Goal: Check status

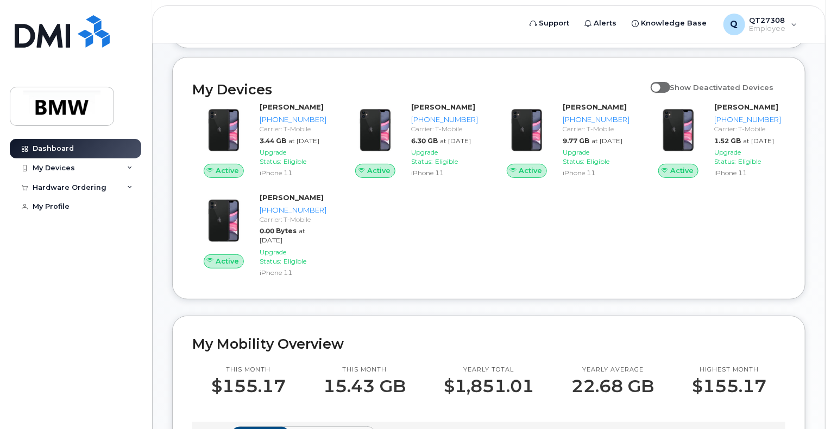
scroll to position [111, 0]
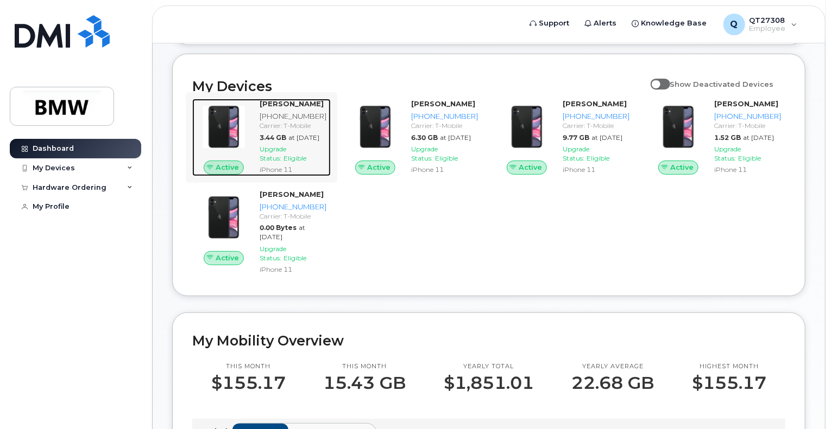
click at [309, 130] on div "Carrier: T-Mobile" at bounding box center [293, 125] width 67 height 9
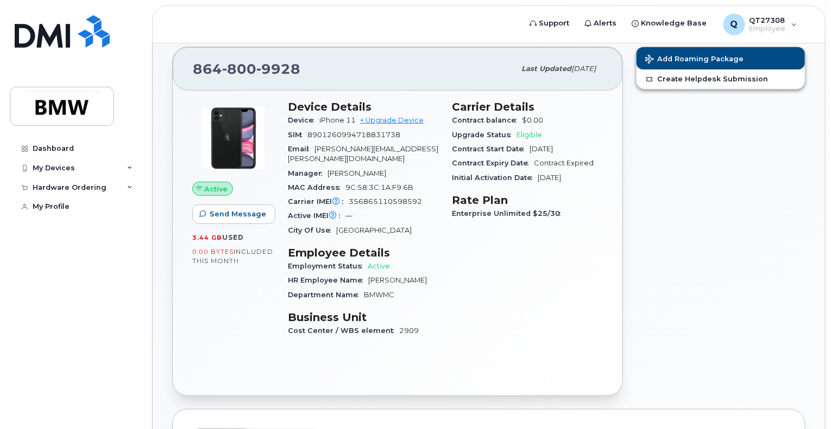
scroll to position [92, 0]
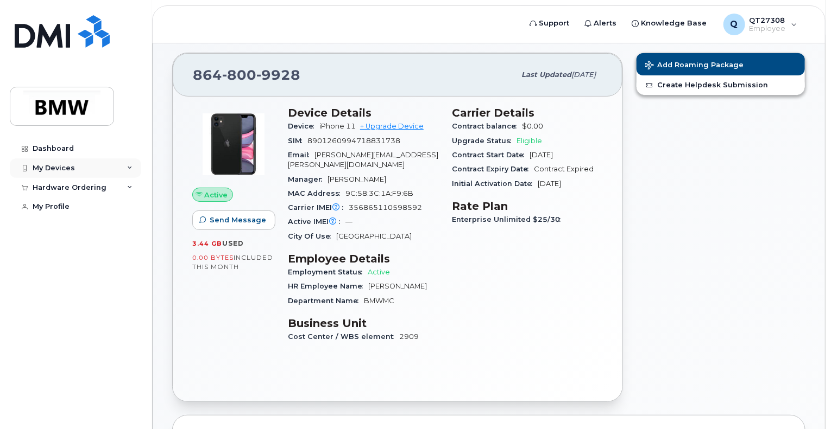
click at [130, 167] on icon at bounding box center [129, 168] width 5 height 5
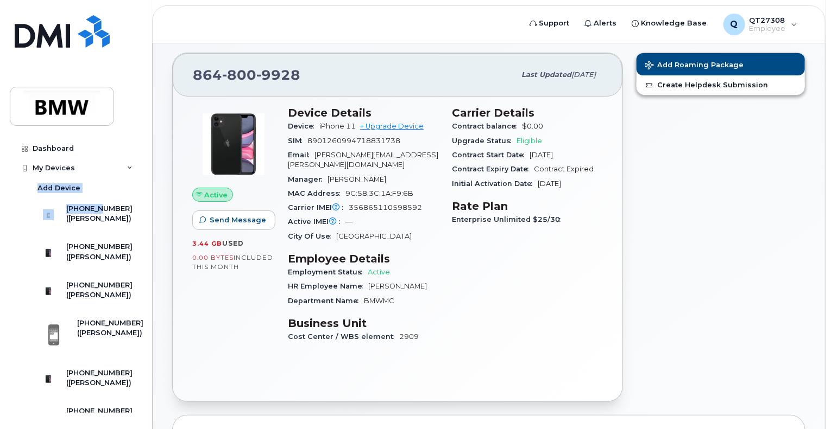
drag, startPoint x: 140, startPoint y: 167, endPoint x: 144, endPoint y: 200, distance: 34.0
click at [144, 200] on div "Dashboard My Devices Add Device [PHONE_NUMBER] ([PERSON_NAME]) [PHONE_NUMBER] (…" at bounding box center [73, 214] width 147 height 429
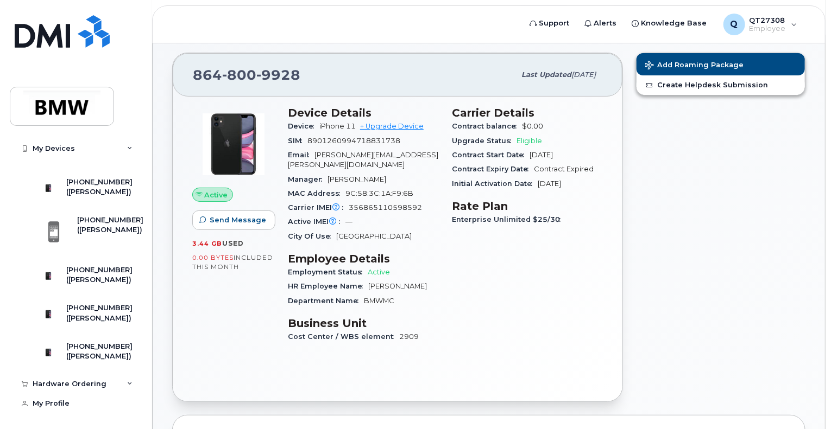
scroll to position [165, 0]
click at [12, 312] on div "My Devices Add Device 864-434-7240 (Patrick Lyons) 864-800-9928 (Patrick Lyons)…" at bounding box center [77, 214] width 134 height 319
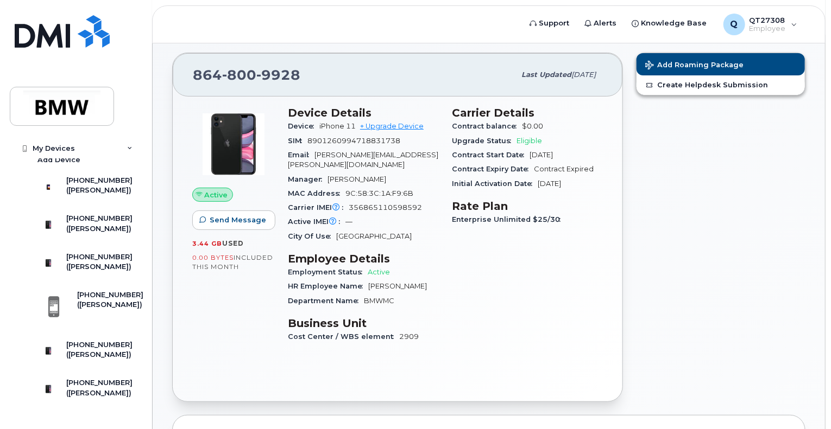
scroll to position [0, 0]
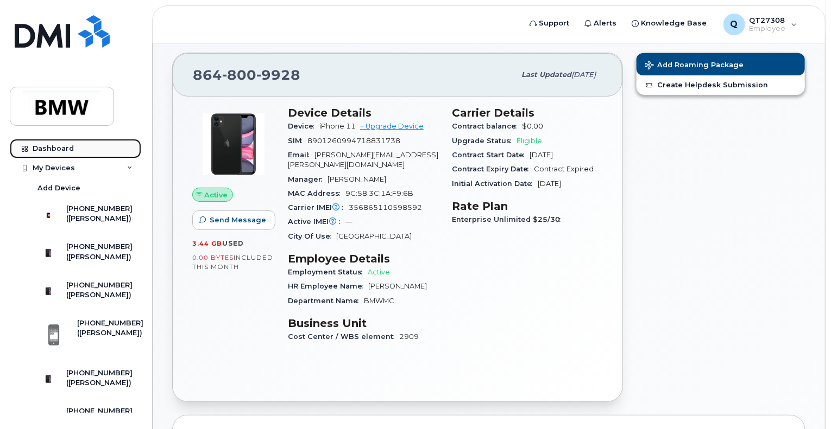
click at [26, 147] on icon at bounding box center [25, 149] width 6 height 6
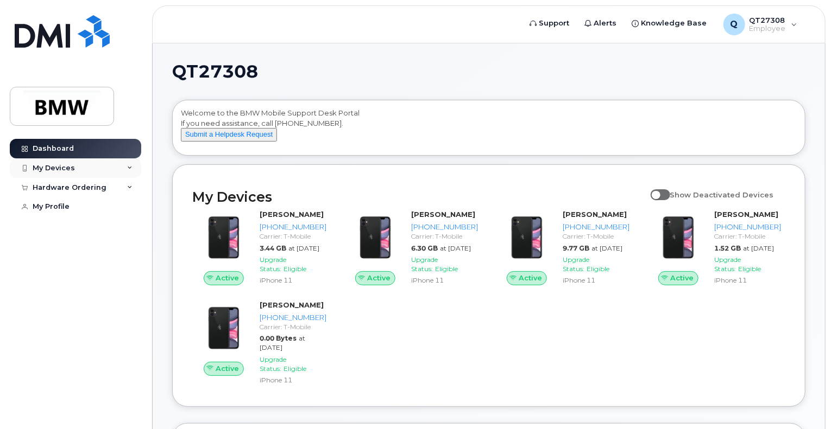
click at [129, 167] on icon at bounding box center [129, 168] width 5 height 5
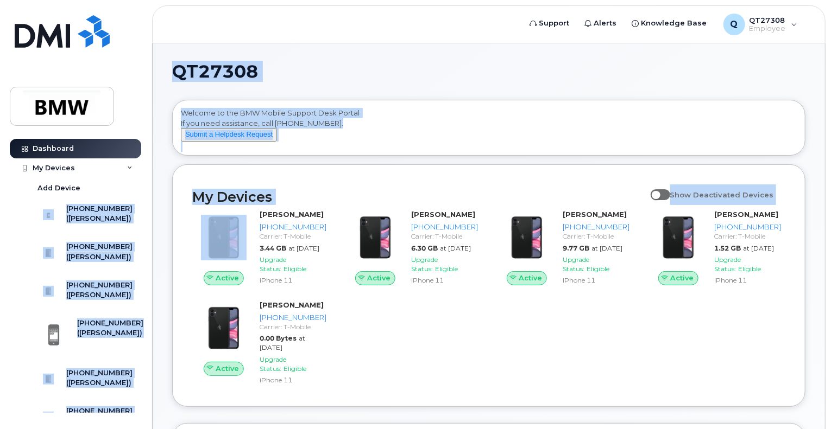
drag, startPoint x: 143, startPoint y: 179, endPoint x: 149, endPoint y: 221, distance: 42.2
click at [24, 201] on div "My Devices Add Device 864-434-7240 (Patrick Lyons) 864-800-9928 (Patrick Lyons)…" at bounding box center [77, 318] width 134 height 319
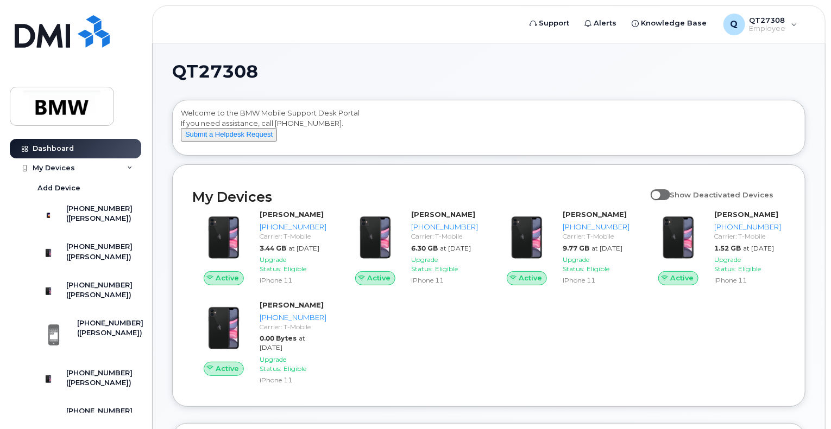
click at [24, 201] on div "My Devices Add Device 864-434-7240 (Patrick Lyons) 864-800-9928 (Patrick Lyons)…" at bounding box center [77, 318] width 134 height 319
click at [795, 23] on div "Q QT27308 Employee" at bounding box center [760, 25] width 89 height 22
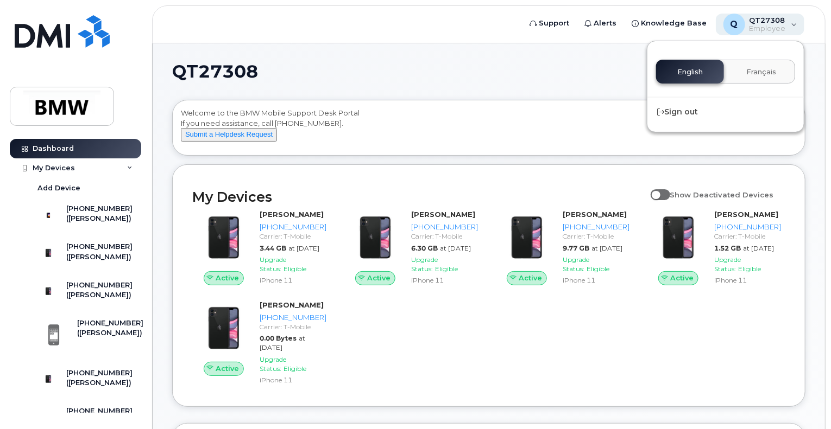
click at [795, 23] on div "Q QT27308 Employee" at bounding box center [760, 25] width 89 height 22
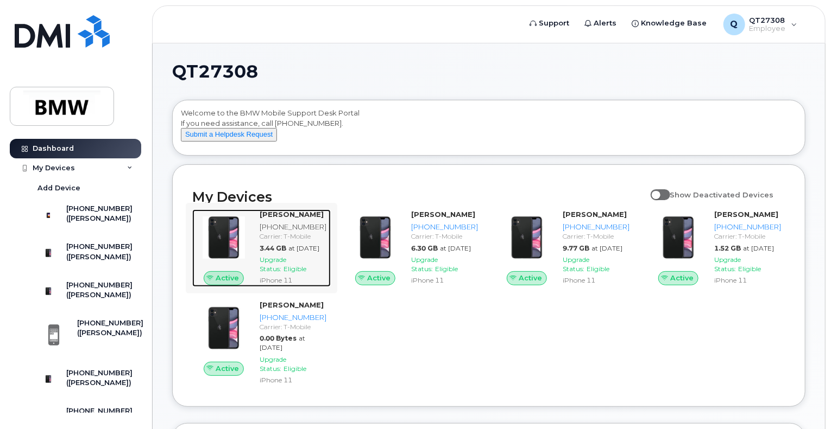
click at [279, 230] on div "Patrick Lyons 864-800-9928 Carrier: T-Mobile 3.44 GB at Sep 01, 2025 Upgrade St…" at bounding box center [292, 249] width 75 height 78
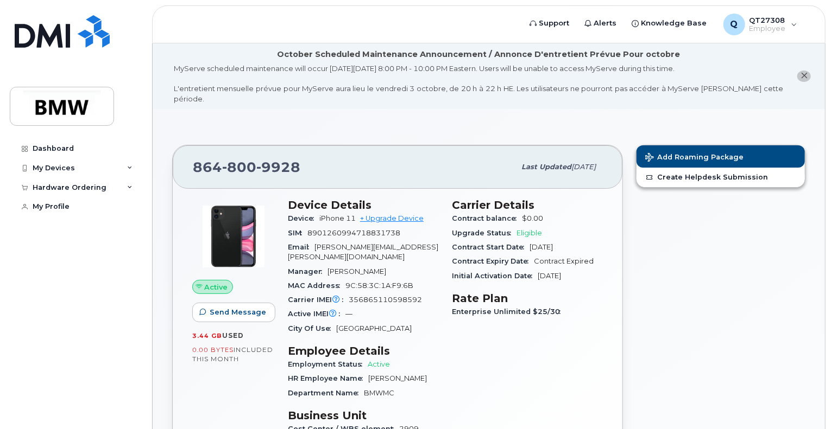
click at [807, 72] on icon "close notification" at bounding box center [803, 75] width 7 height 7
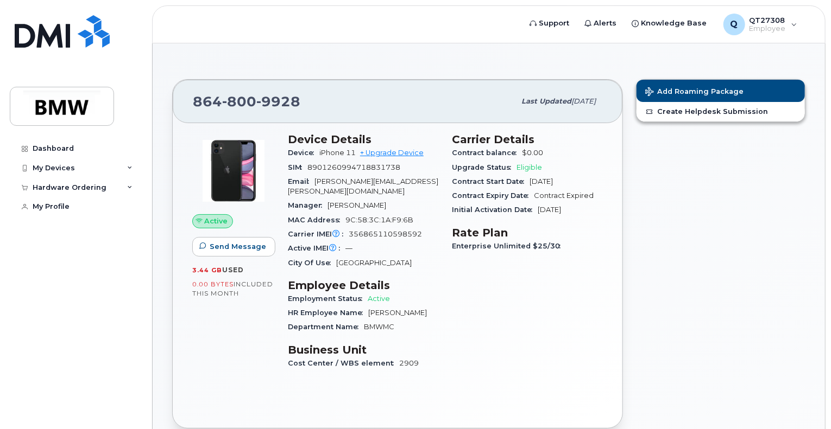
click at [807, 73] on div "Add Roaming Package Create Helpdesk Submission" at bounding box center [720, 254] width 182 height 363
